Goal: Information Seeking & Learning: Learn about a topic

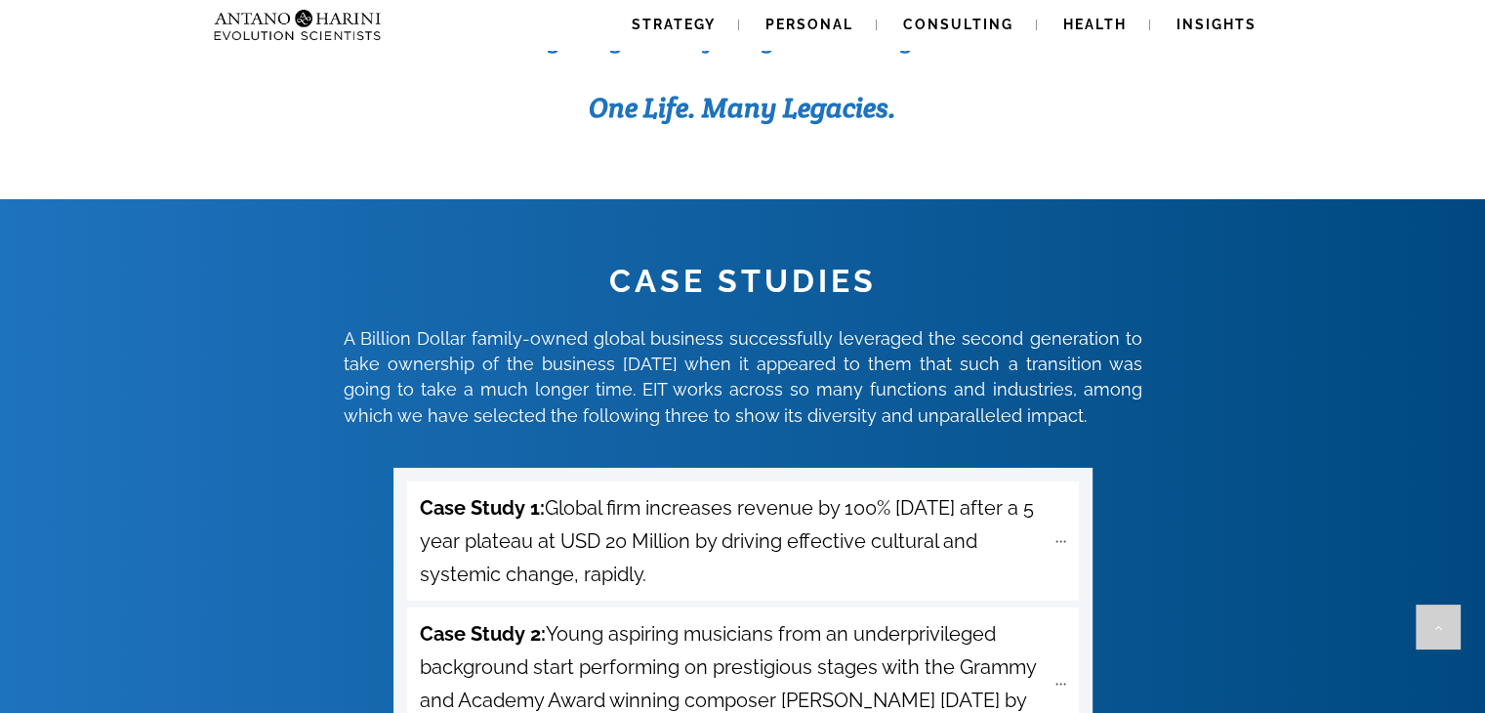
scroll to position [34779, 0]
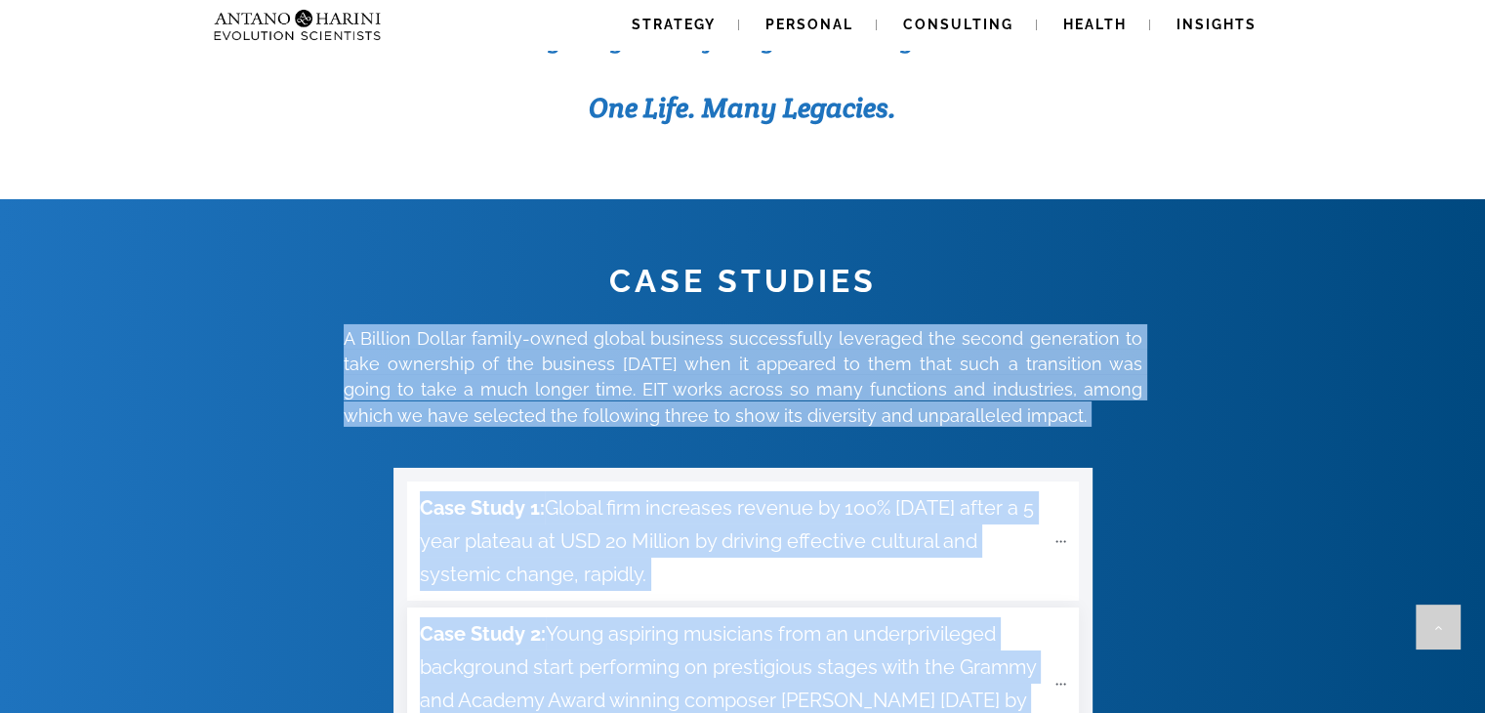
drag, startPoint x: 320, startPoint y: 231, endPoint x: 788, endPoint y: 606, distance: 599.3
click at [792, 651] on div "CASE STUDIES A Billion Dollar family-owned global business successfully leverag…" at bounding box center [742, 613] width 1483 height 708
click at [371, 560] on div "CASE STUDIES A Billion Dollar family-owned global business successfully leverag…" at bounding box center [742, 613] width 1483 height 708
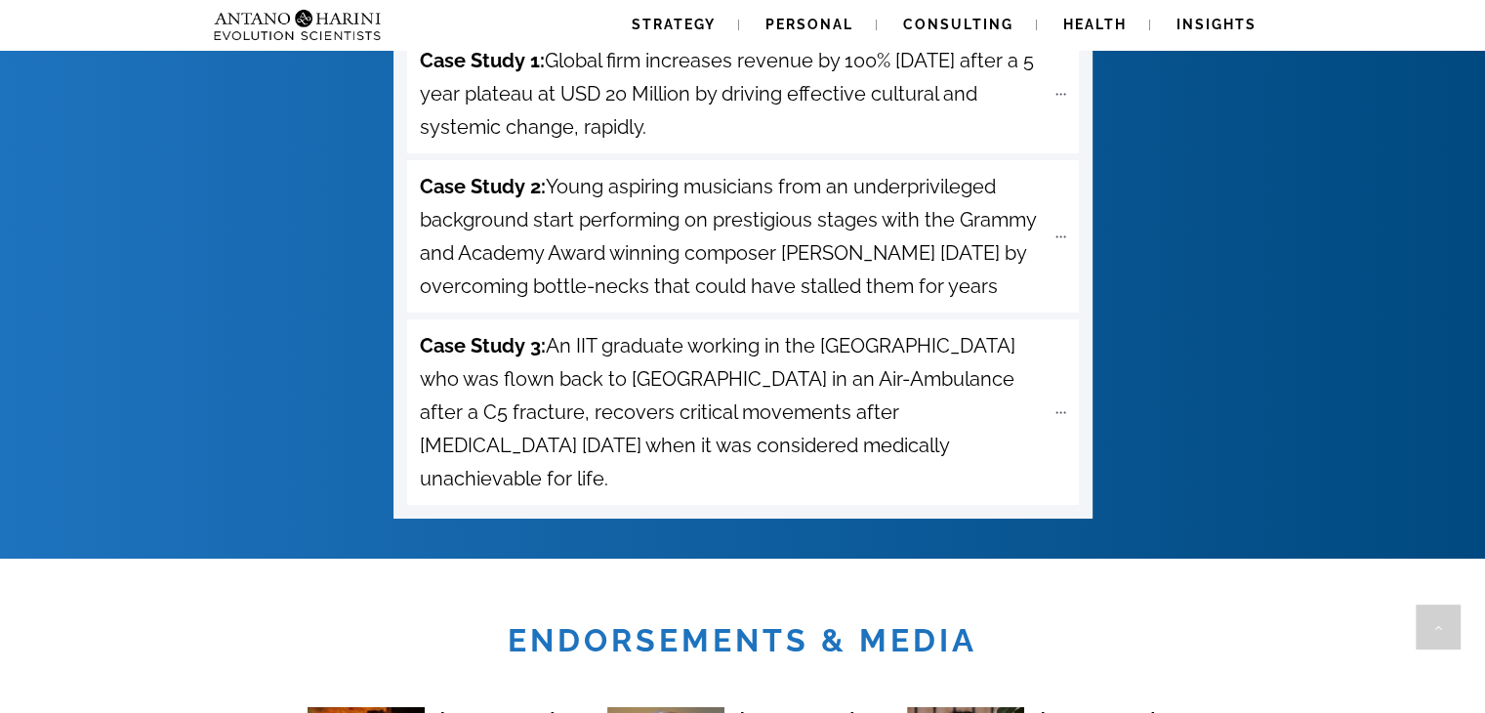
scroll to position [7083, 0]
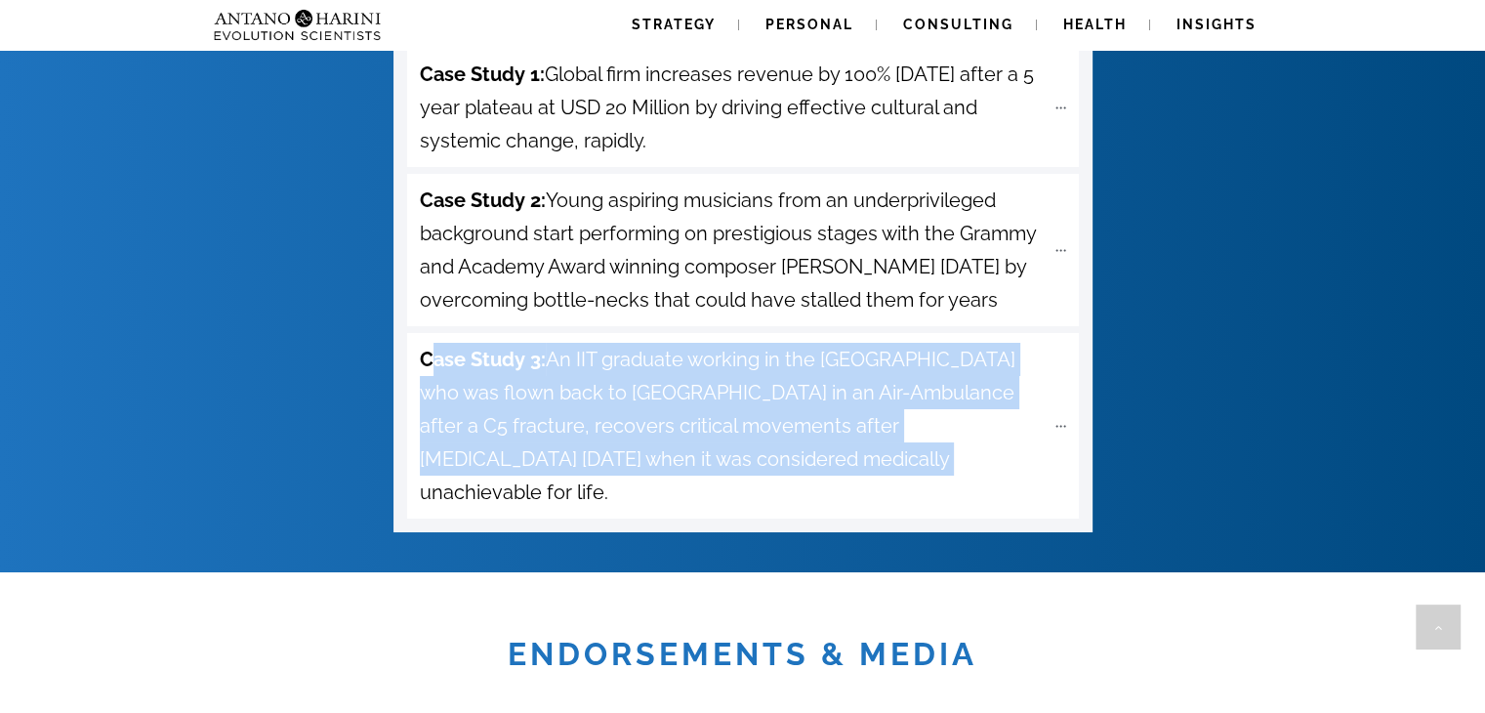
drag, startPoint x: 429, startPoint y: 250, endPoint x: 739, endPoint y: 399, distance: 344.5
click at [739, 399] on div "Case Study 1: Global firm increases revenue by 100% [DATE] after a 5 year plate…" at bounding box center [742, 283] width 699 height 498
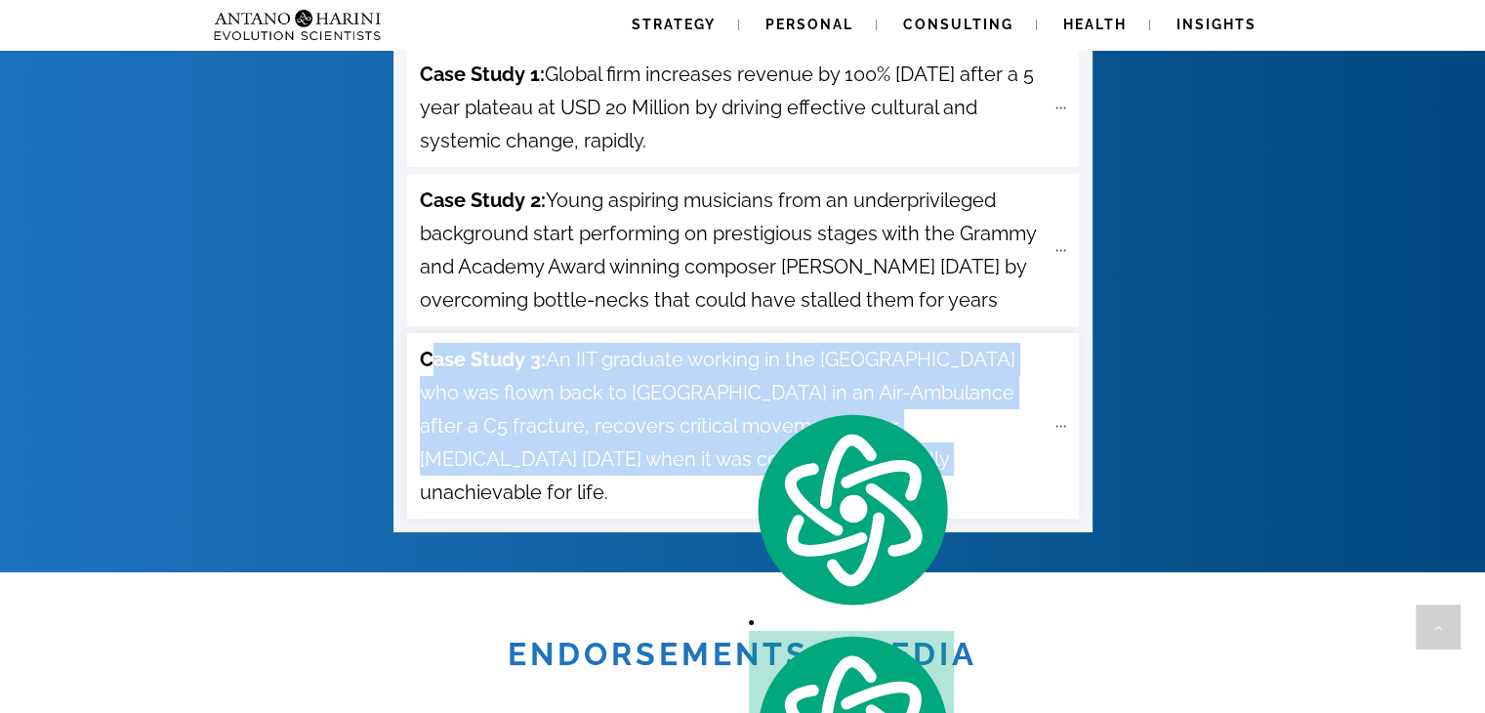
click at [485, 343] on span "Case Study 3: An IIT graduate working in the [GEOGRAPHIC_DATA] who was flown ba…" at bounding box center [732, 426] width 625 height 166
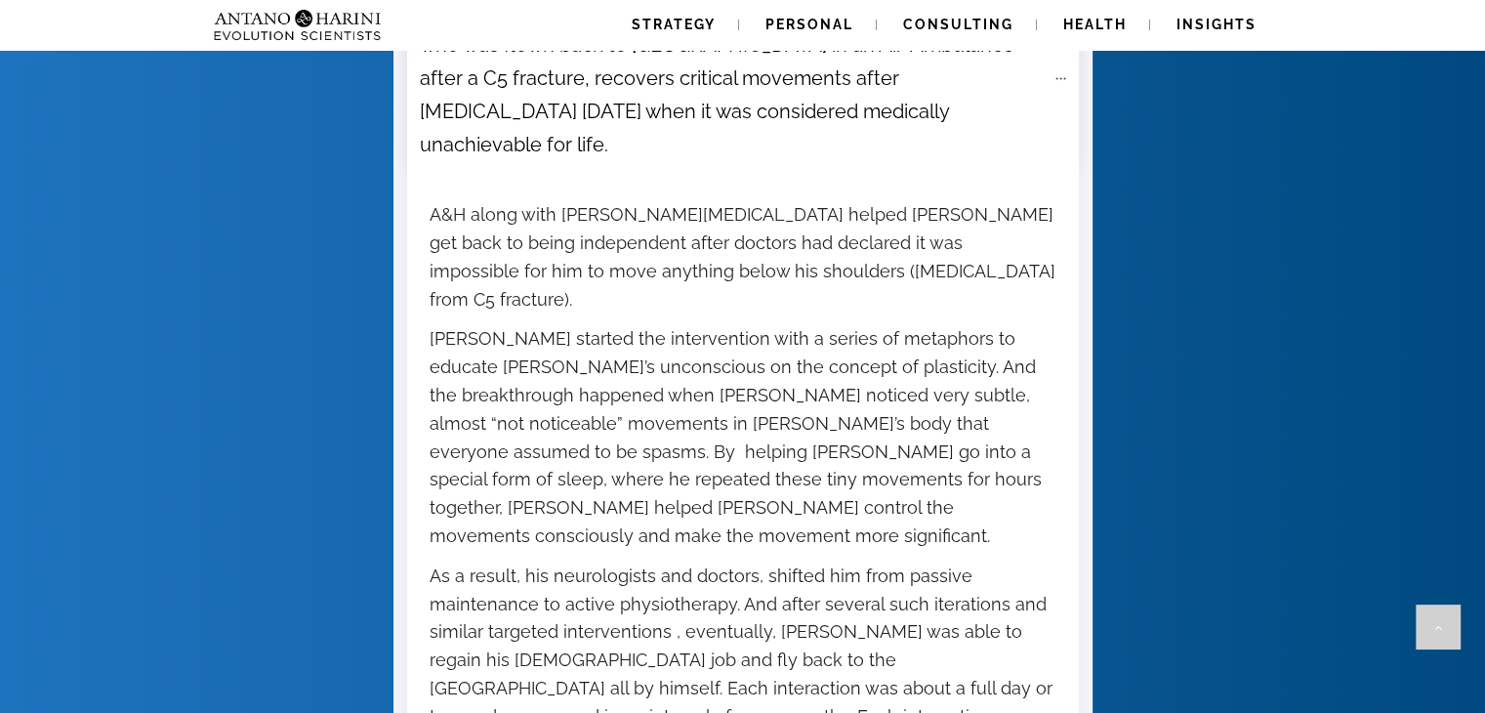
scroll to position [7431, 0]
drag, startPoint x: 582, startPoint y: 411, endPoint x: 590, endPoint y: 686, distance: 275.4
click at [590, 686] on div at bounding box center [743, 550] width 672 height 758
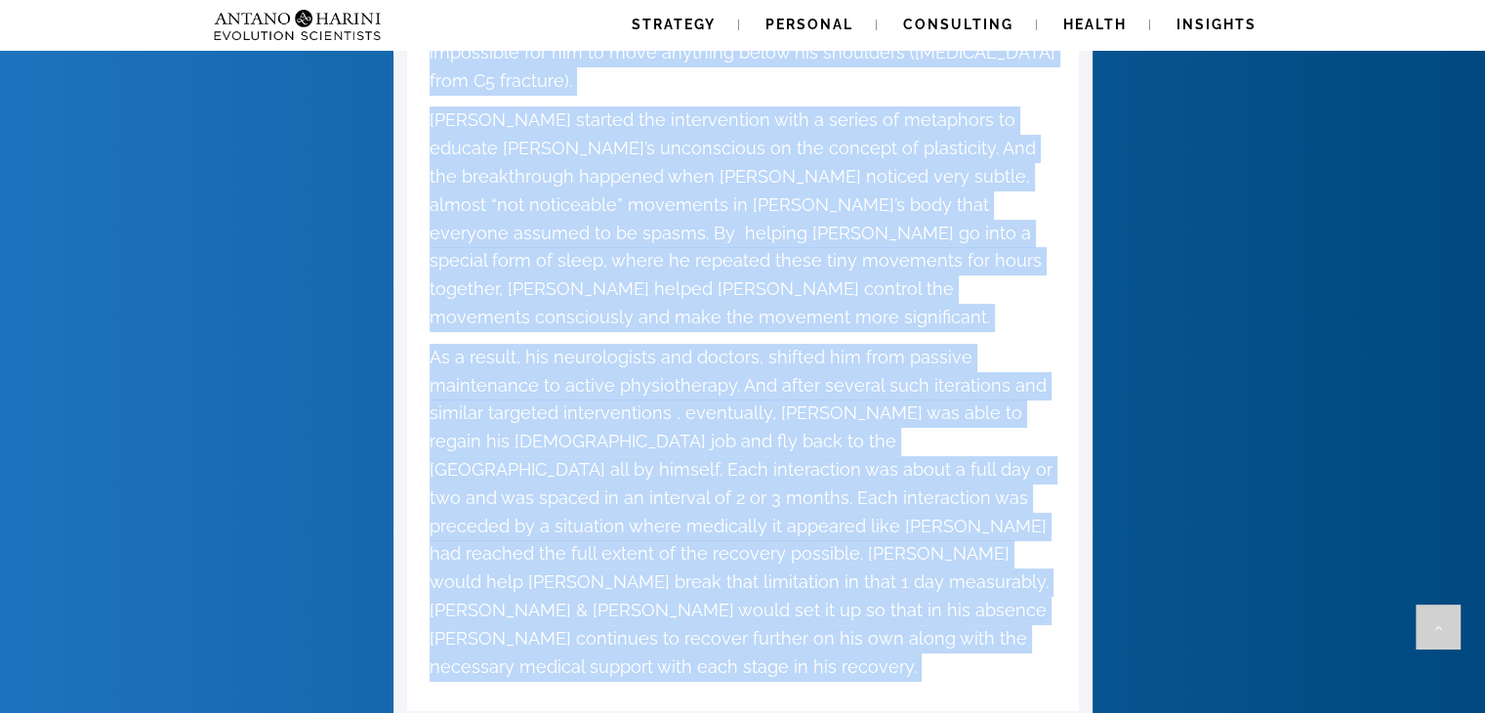
scroll to position [7805, 0]
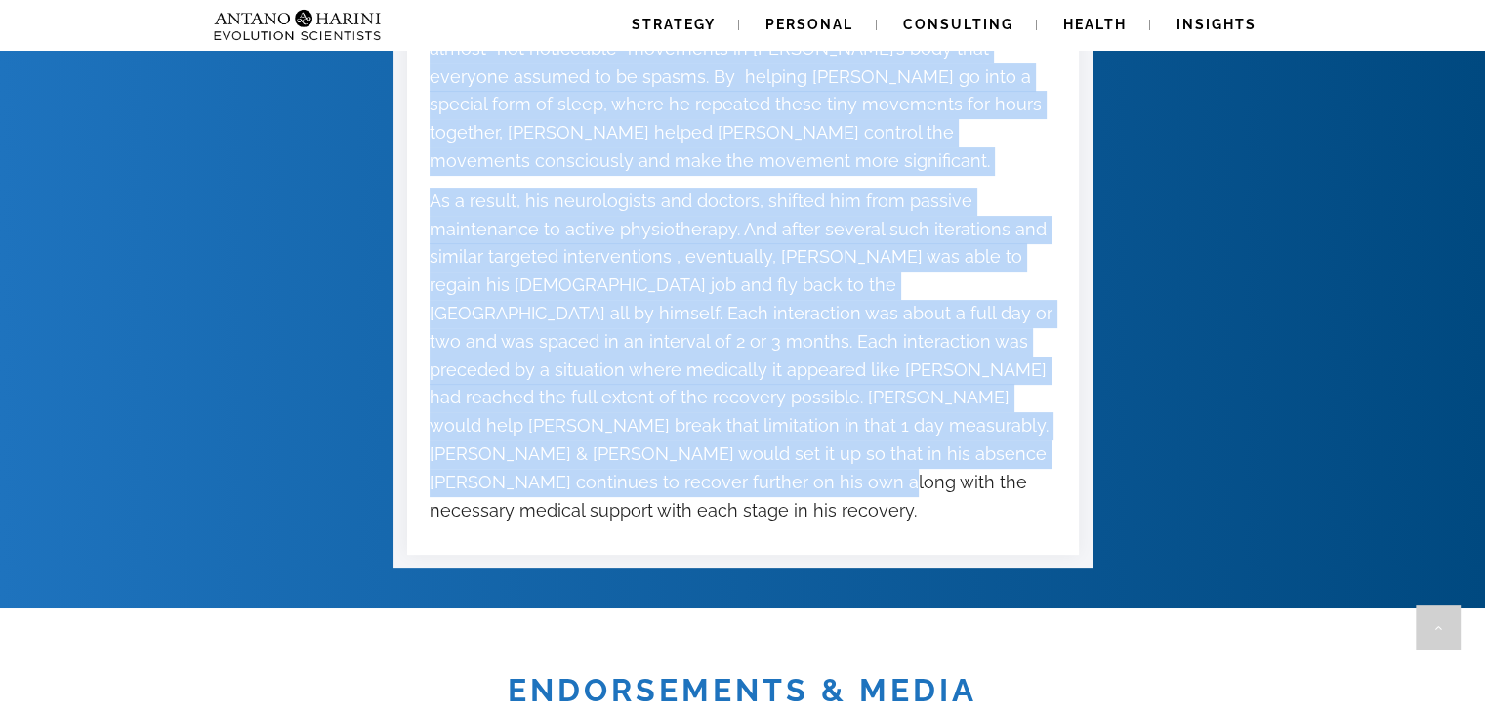
drag, startPoint x: 428, startPoint y: 178, endPoint x: 528, endPoint y: 293, distance: 152.9
click at [528, 293] on div "A&H along with [PERSON_NAME][MEDICAL_DATA] helped [PERSON_NAME] get back to bei…" at bounding box center [743, 175] width 629 height 700
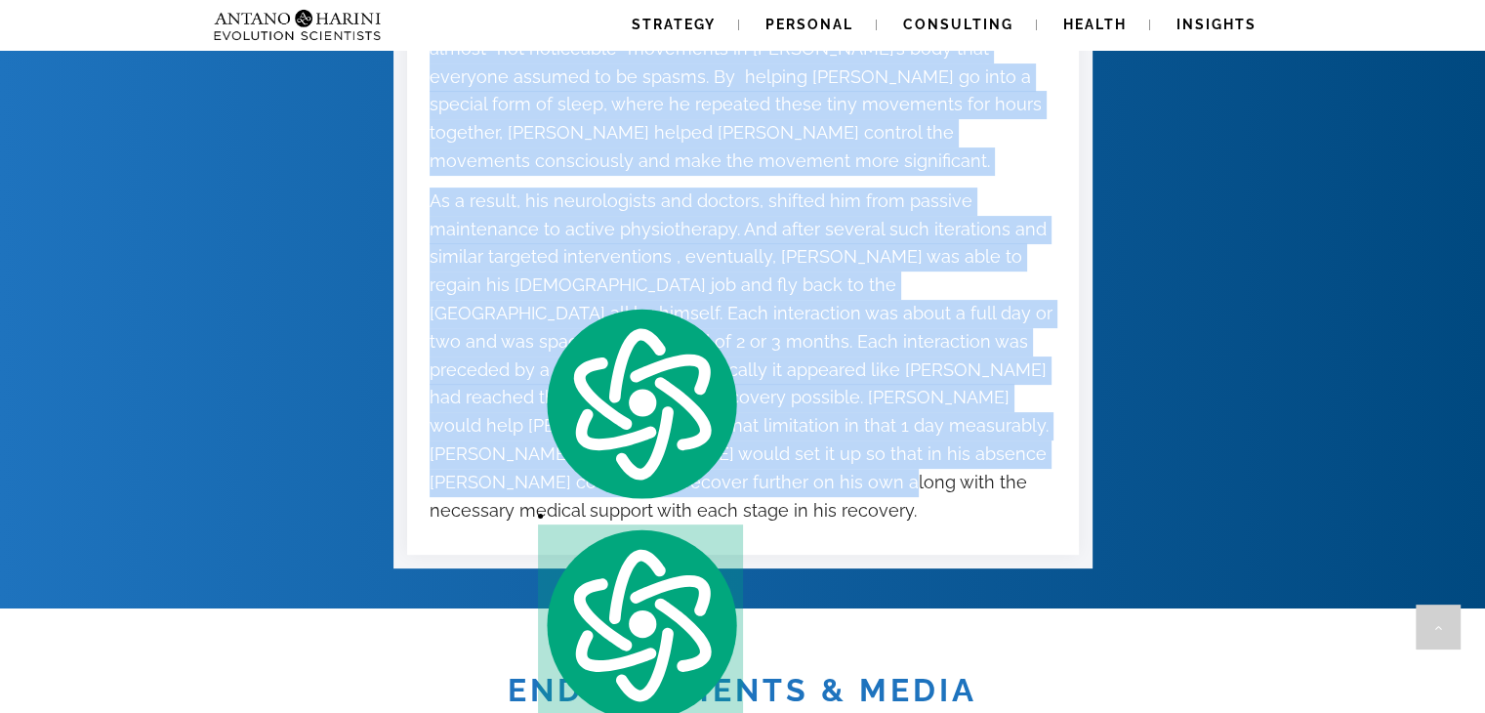
copy div "L&I dolor sita Co. Adip Elitsed doeius Tempo Incid utl etdo ma aliqu enimadmini…"
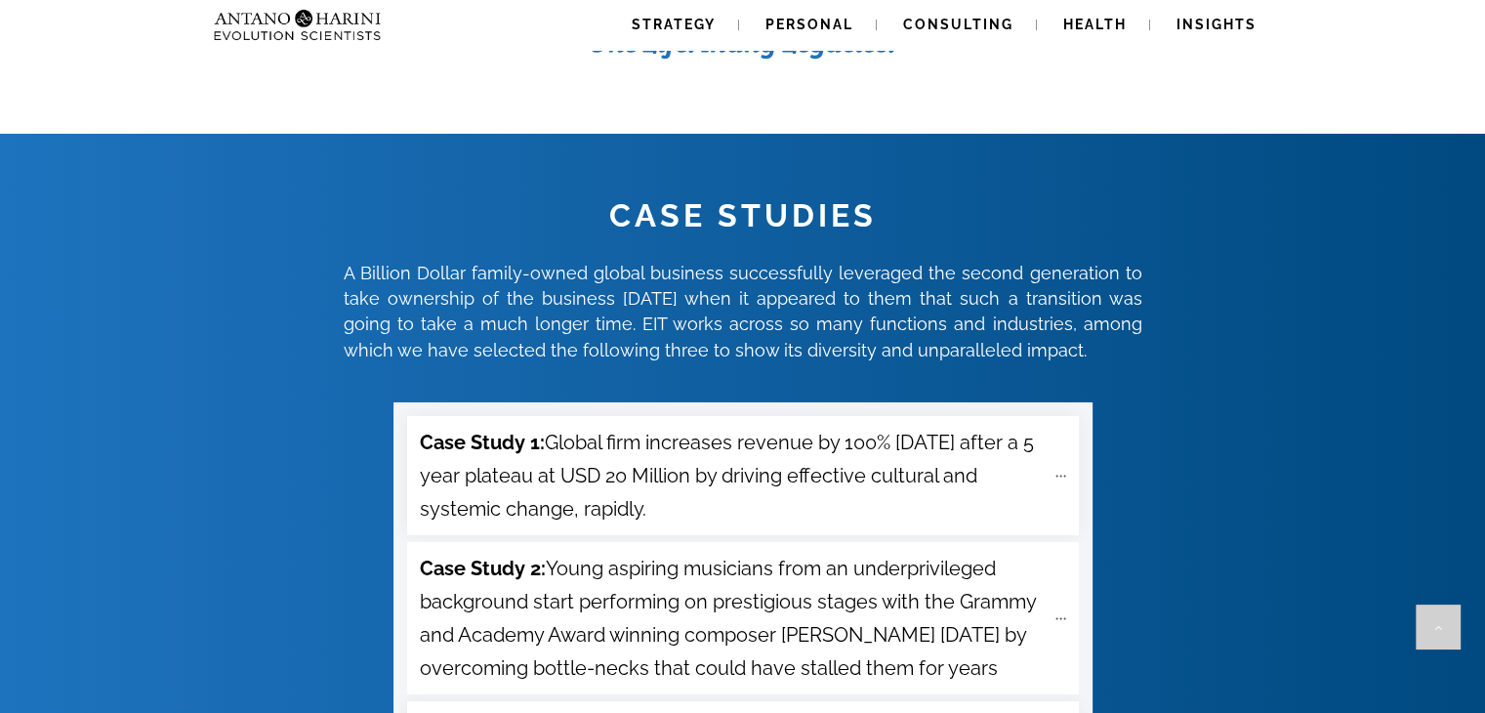
scroll to position [6713, 0]
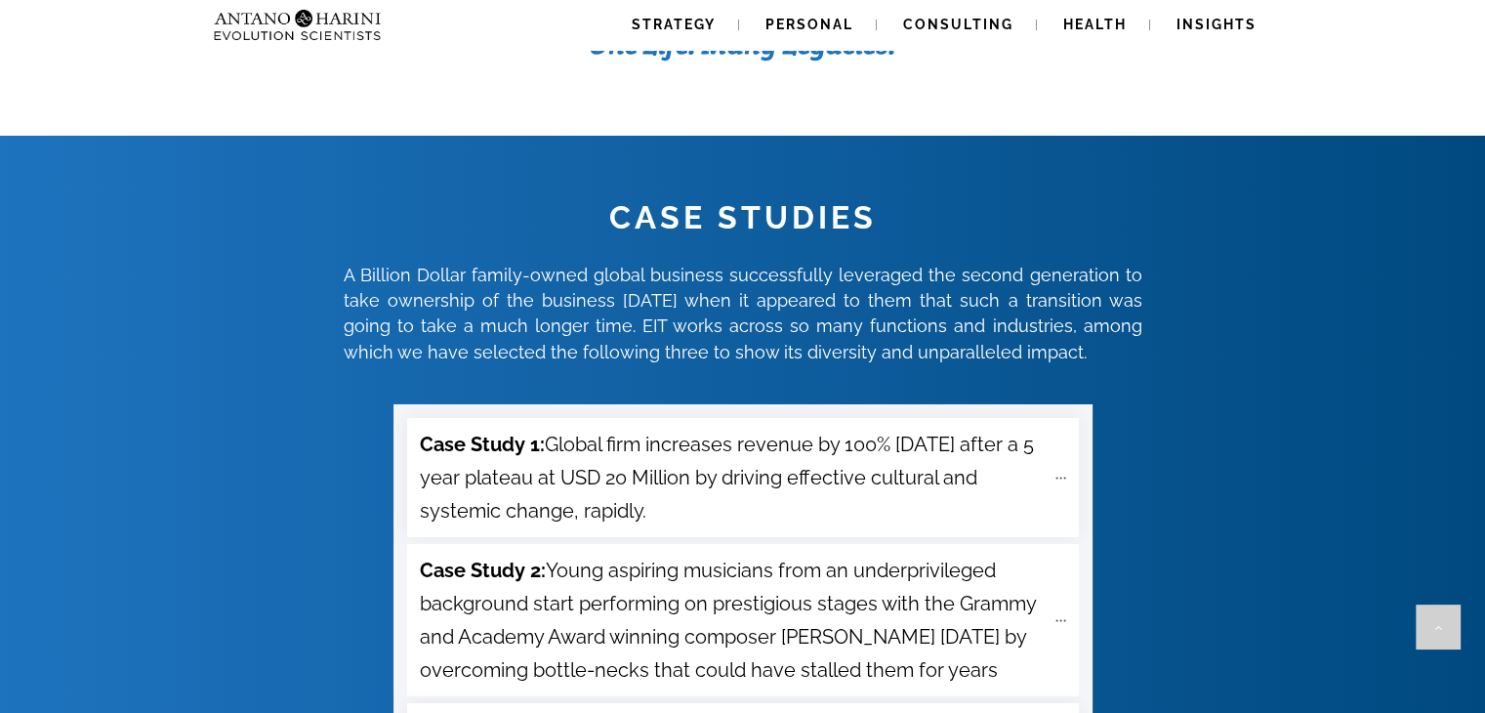
click at [585, 428] on span "Case Study 1: Global firm increases revenue by 100% [DATE] after a 5 year plate…" at bounding box center [732, 478] width 625 height 100
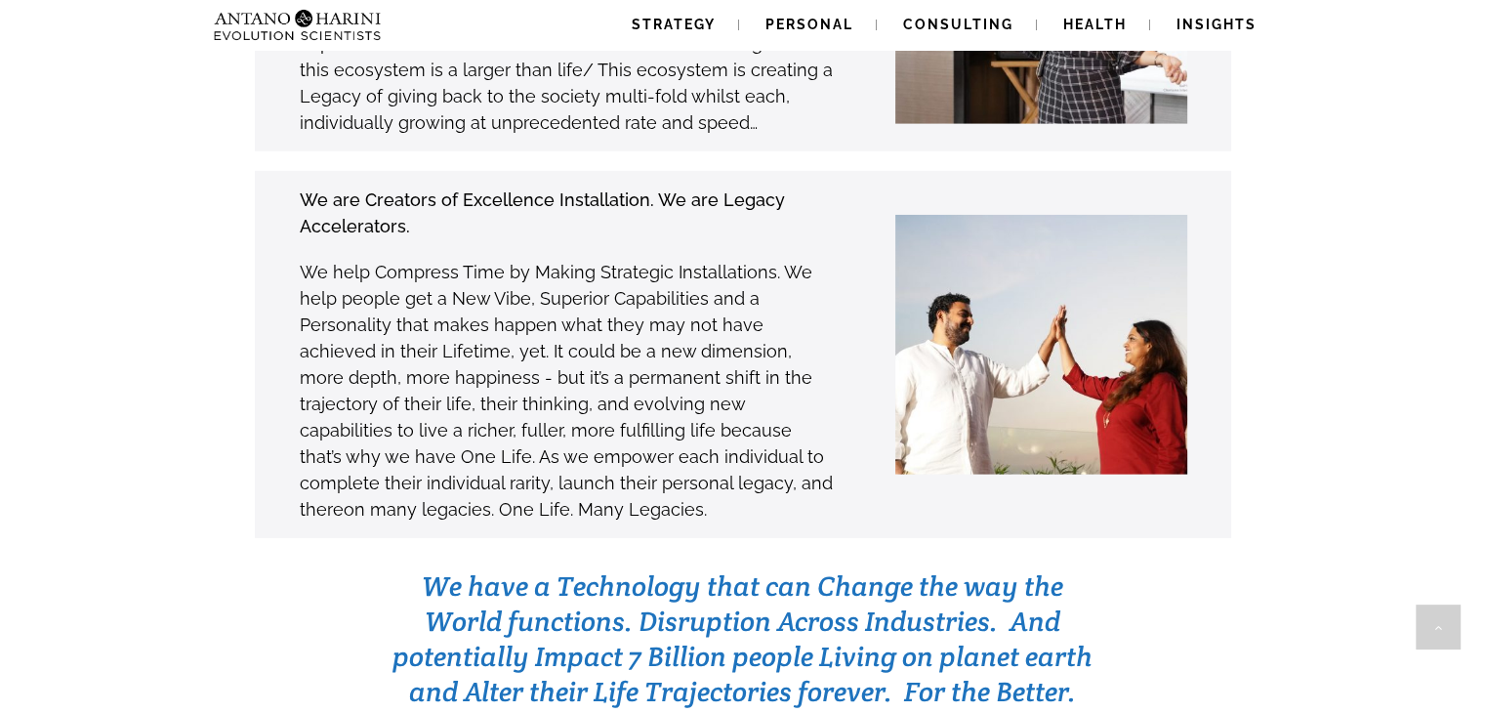
scroll to position [5713, 0]
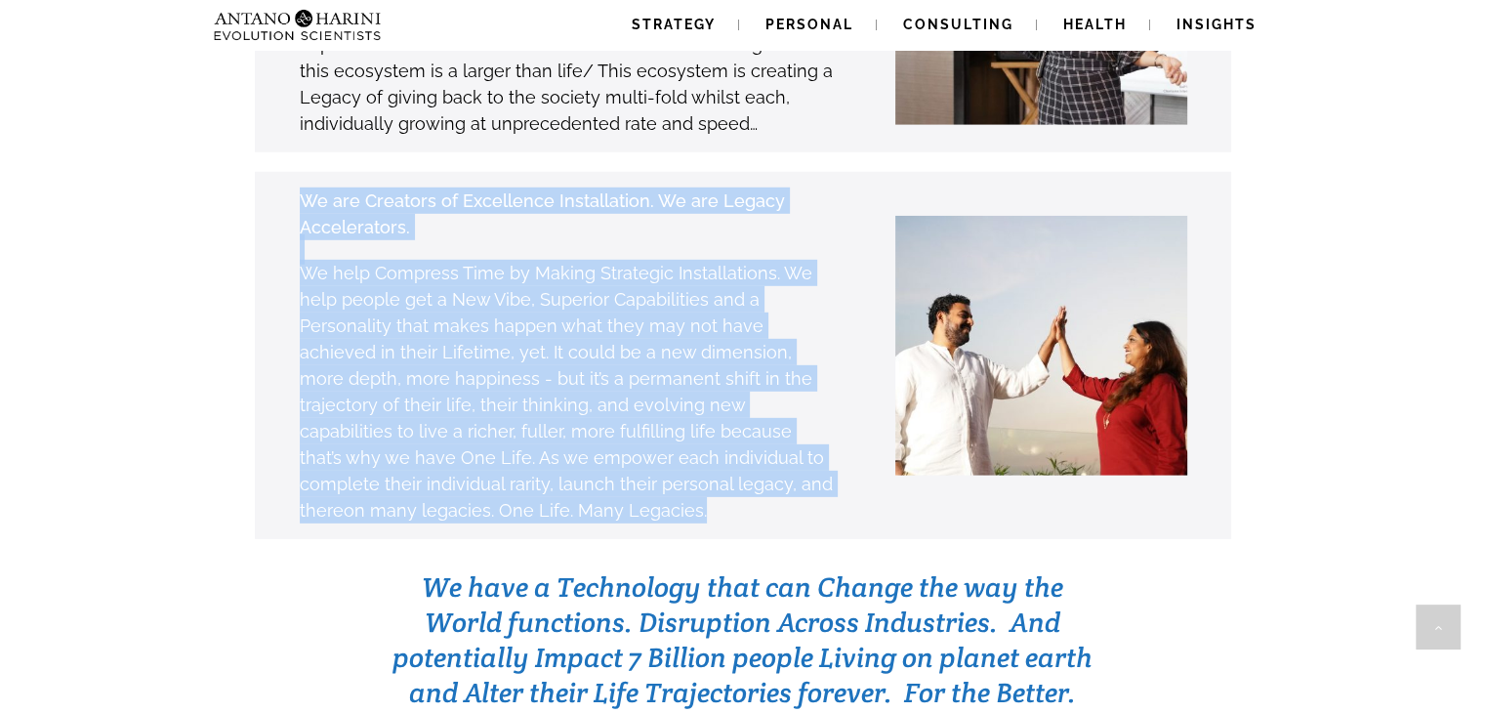
drag, startPoint x: 304, startPoint y: 104, endPoint x: 500, endPoint y: 358, distance: 320.8
click at [520, 409] on div "We are Creators of Excellence Installation. We are Legacy Accelerators. We help…" at bounding box center [567, 354] width 536 height 337
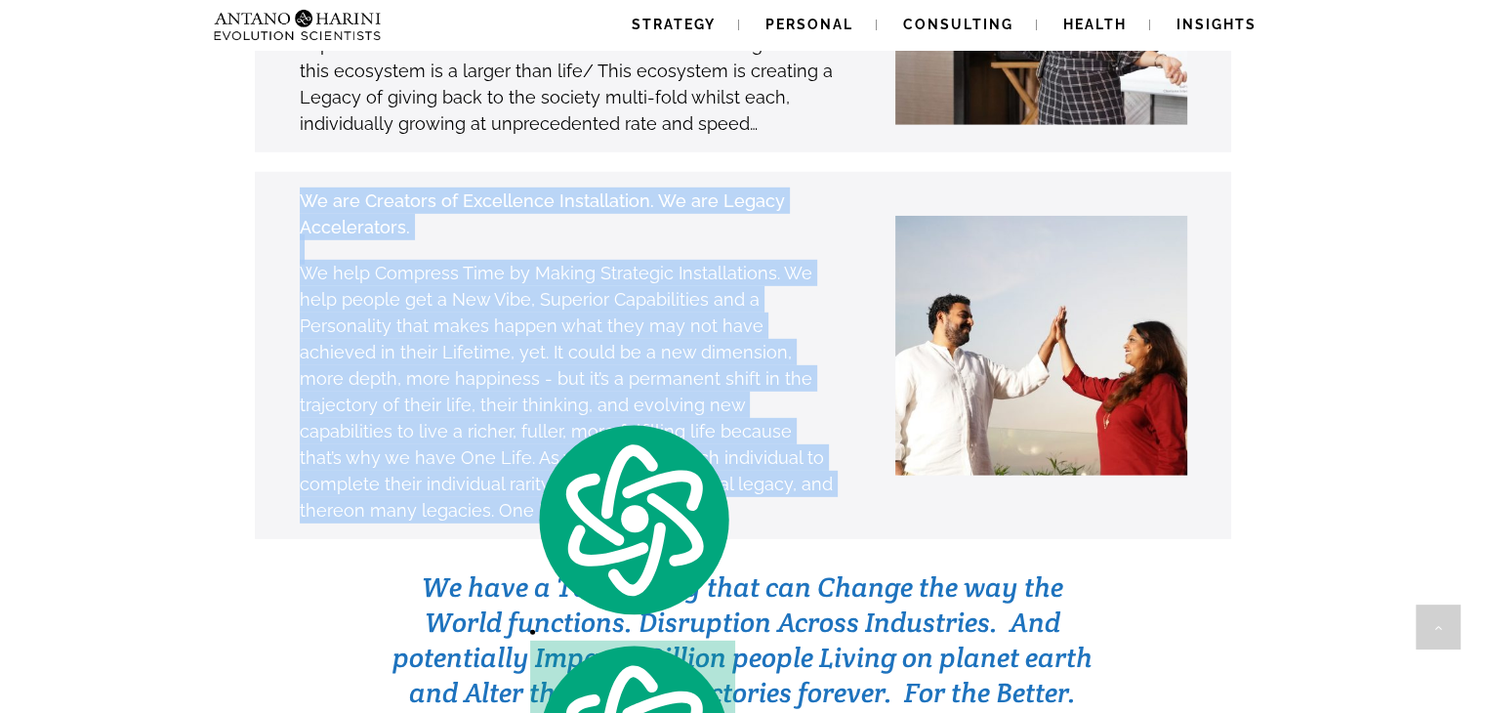
copy div "We are Creators of Excellence Installation. We are Legacy Accelerators. We help…"
click at [208, 438] on div "We are Creators of Excellence Installation. We are Legacy Accelerators. We help…" at bounding box center [712, 355] width 1037 height 366
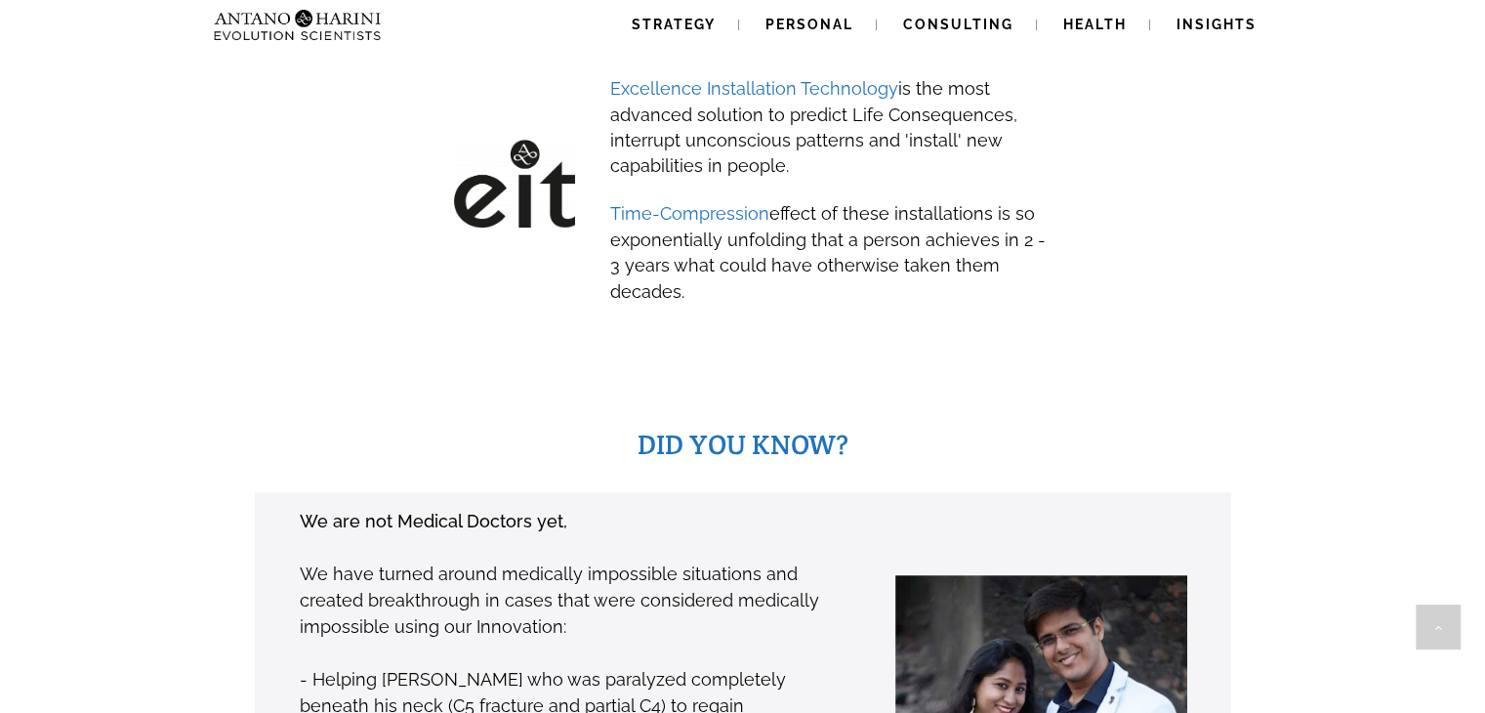
scroll to position [1065, 0]
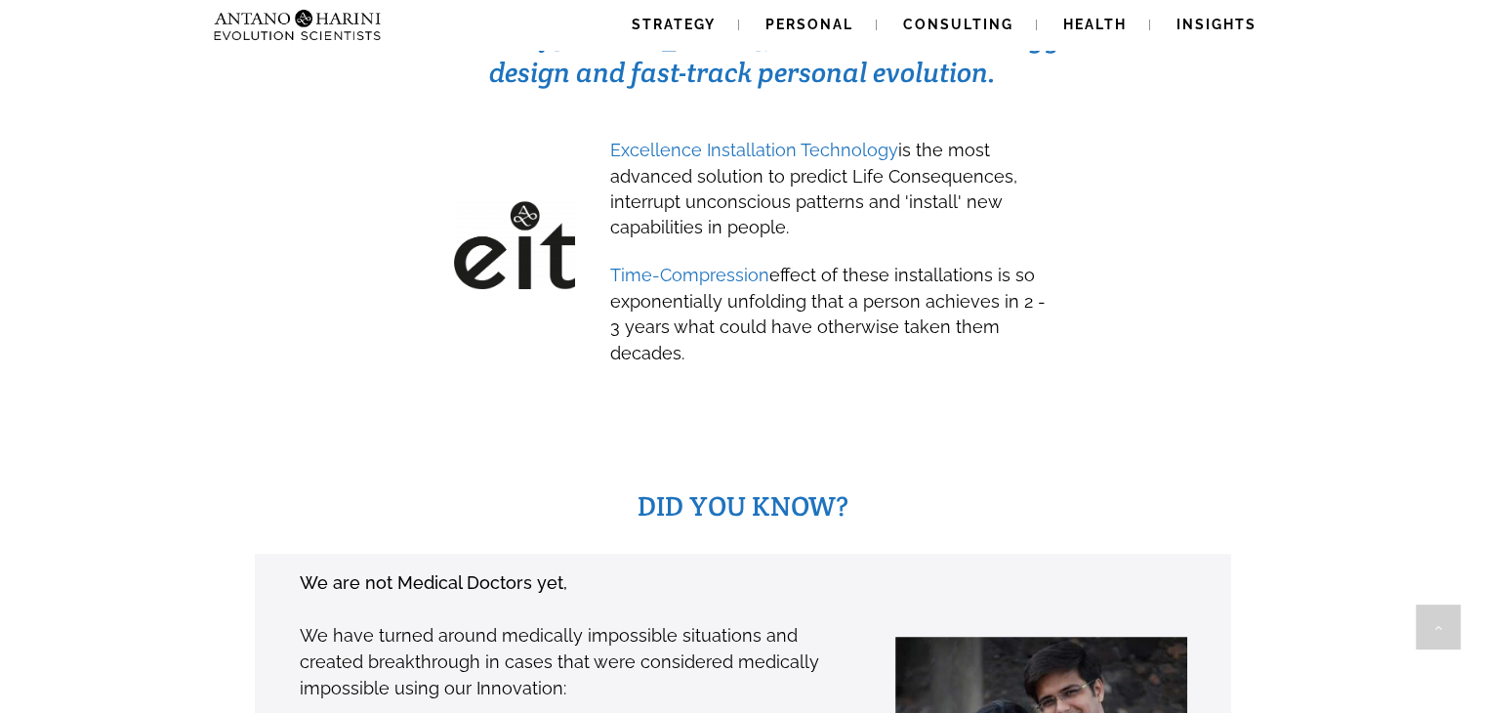
drag, startPoint x: 894, startPoint y: 106, endPoint x: 883, endPoint y: 196, distance: 90.4
click at [883, 196] on h3 "Excellence Installation Technology is the most advanced solution to predict Lif…" at bounding box center [829, 187] width 438 height 103
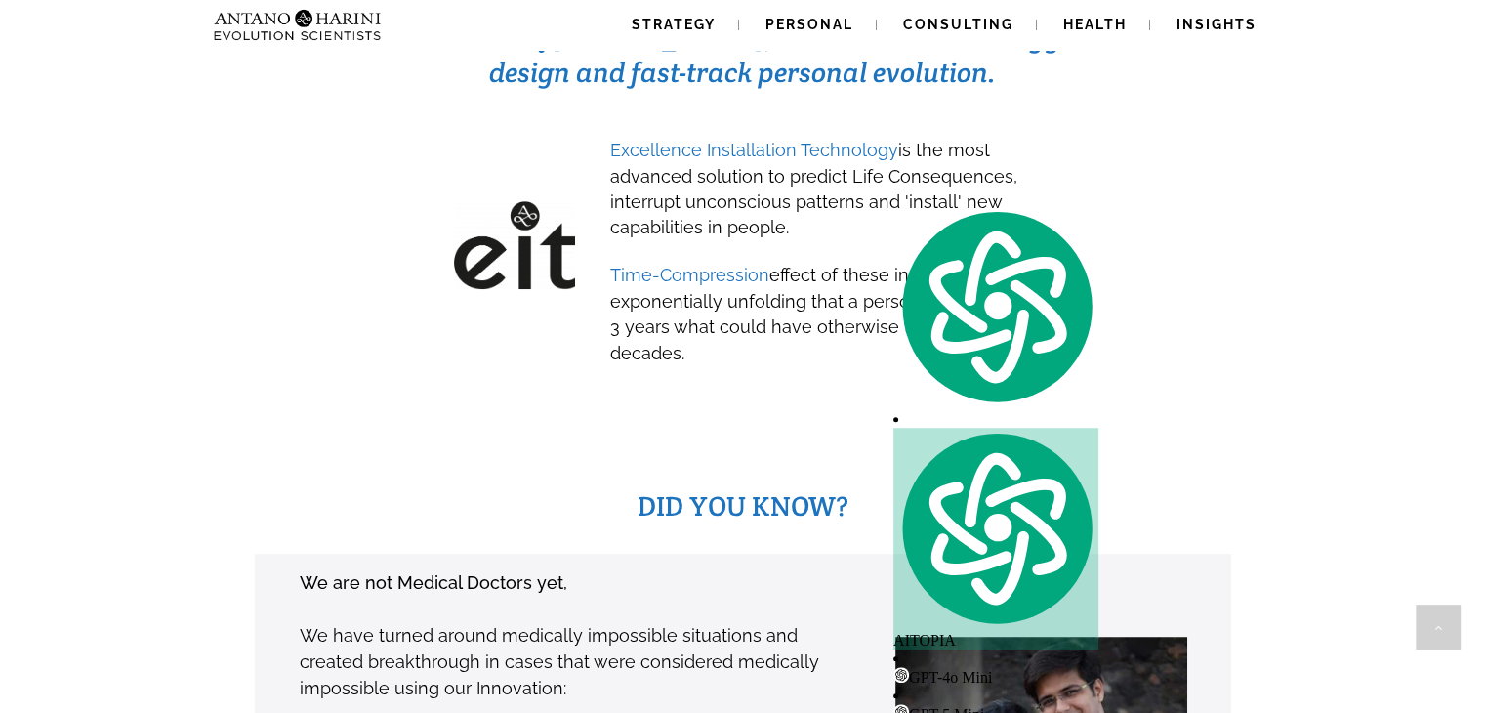
drag, startPoint x: 602, startPoint y: 110, endPoint x: 812, endPoint y: 194, distance: 226.0
click at [812, 194] on div "Excellence Installation Technology is the most advanced solution to predict Lif…" at bounding box center [821, 255] width 455 height 240
copy span "Excellence Installation Technology is the most advanced solution to predict Lif…"
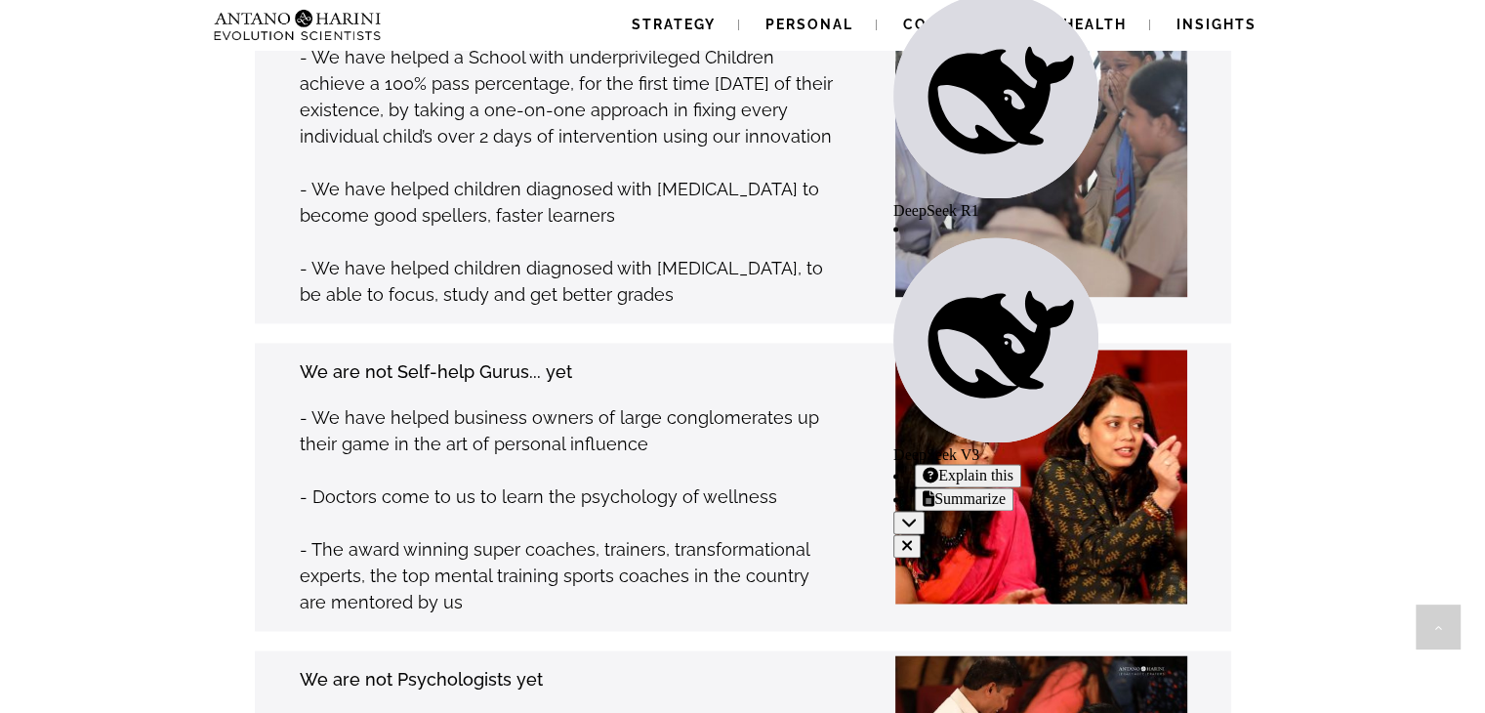
scroll to position [2919, 0]
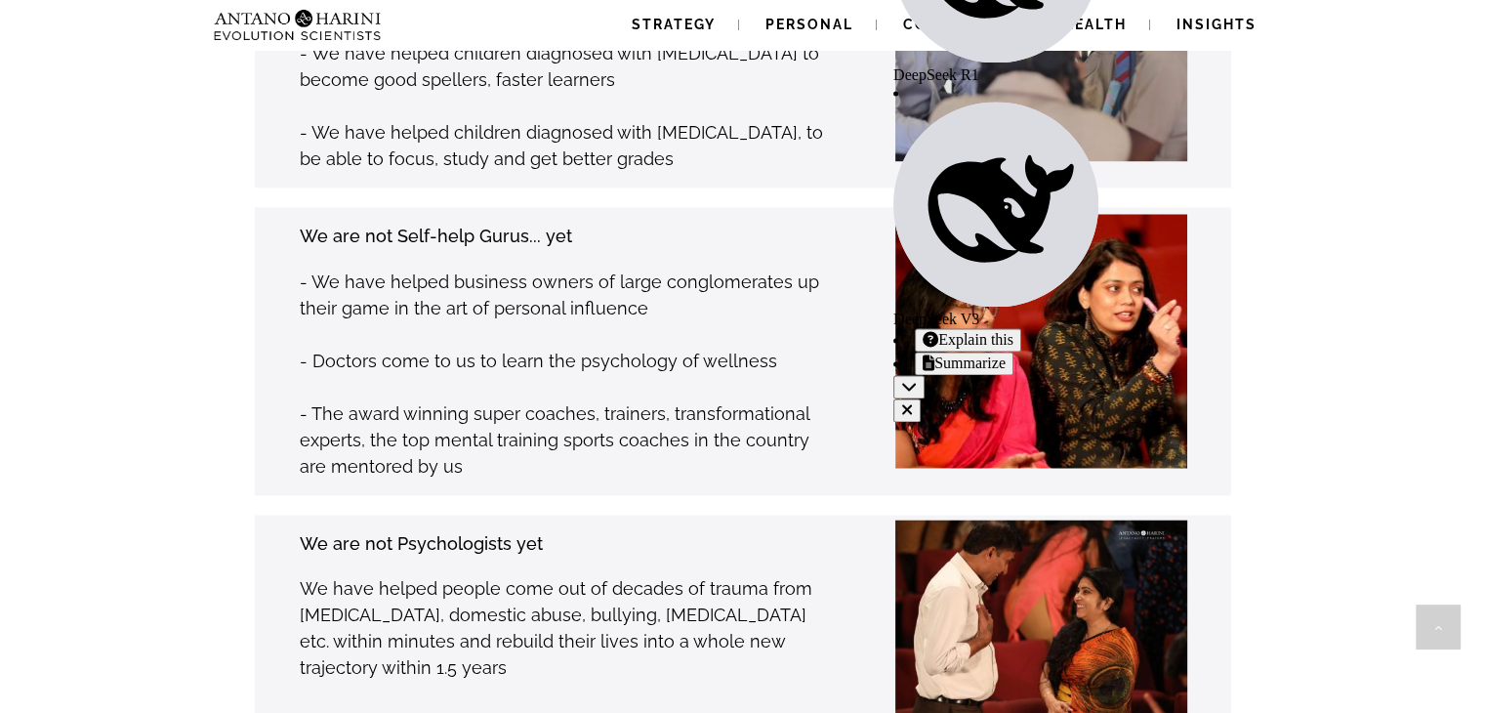
drag, startPoint x: 296, startPoint y: 106, endPoint x: 510, endPoint y: 575, distance: 515.0
copy div "We are not Medical Doctors yet, We have turned around medically impossible situ…"
